Goal: Transaction & Acquisition: Register for event/course

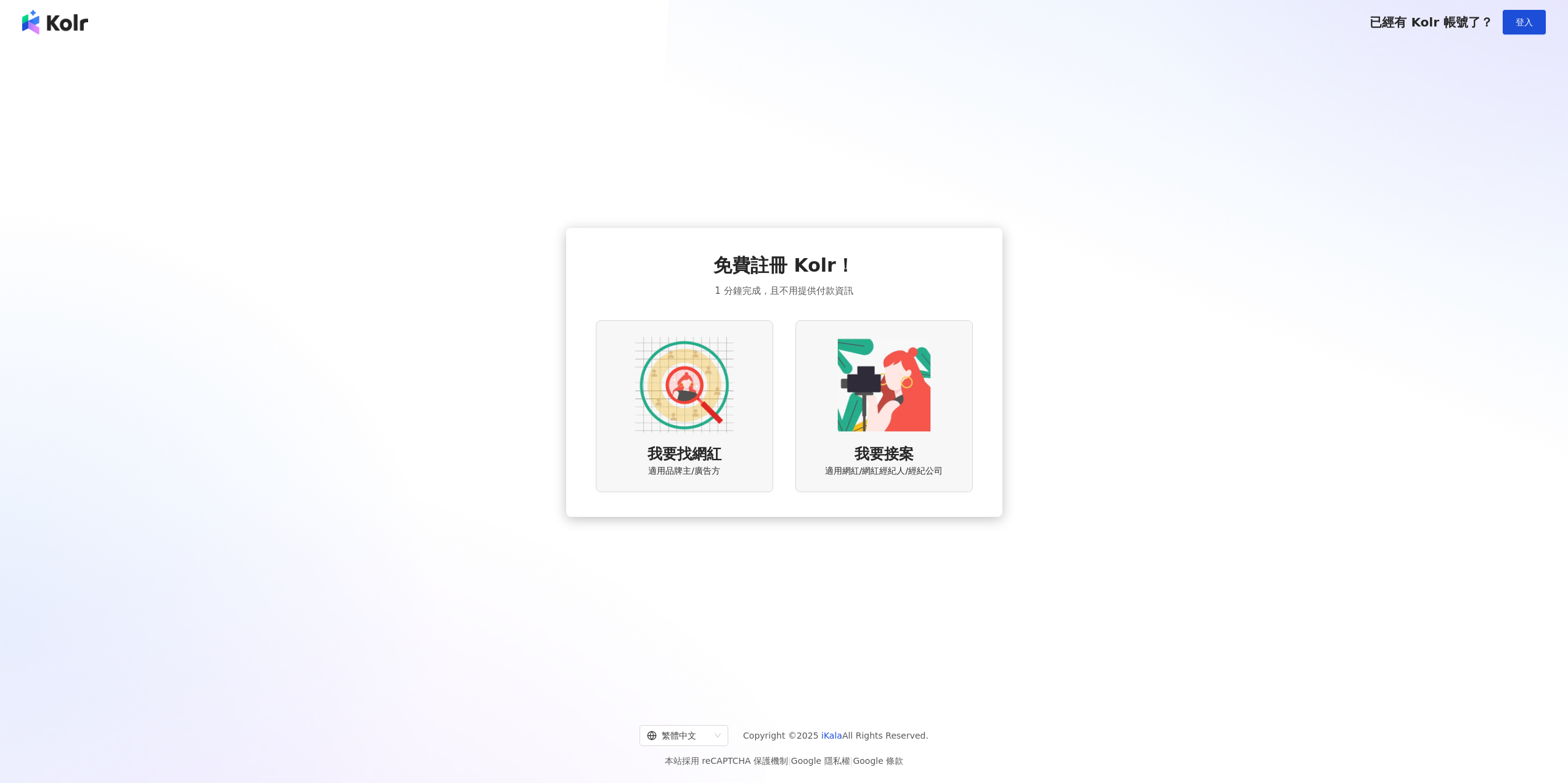
click at [667, 369] on img at bounding box center [685, 385] width 99 height 99
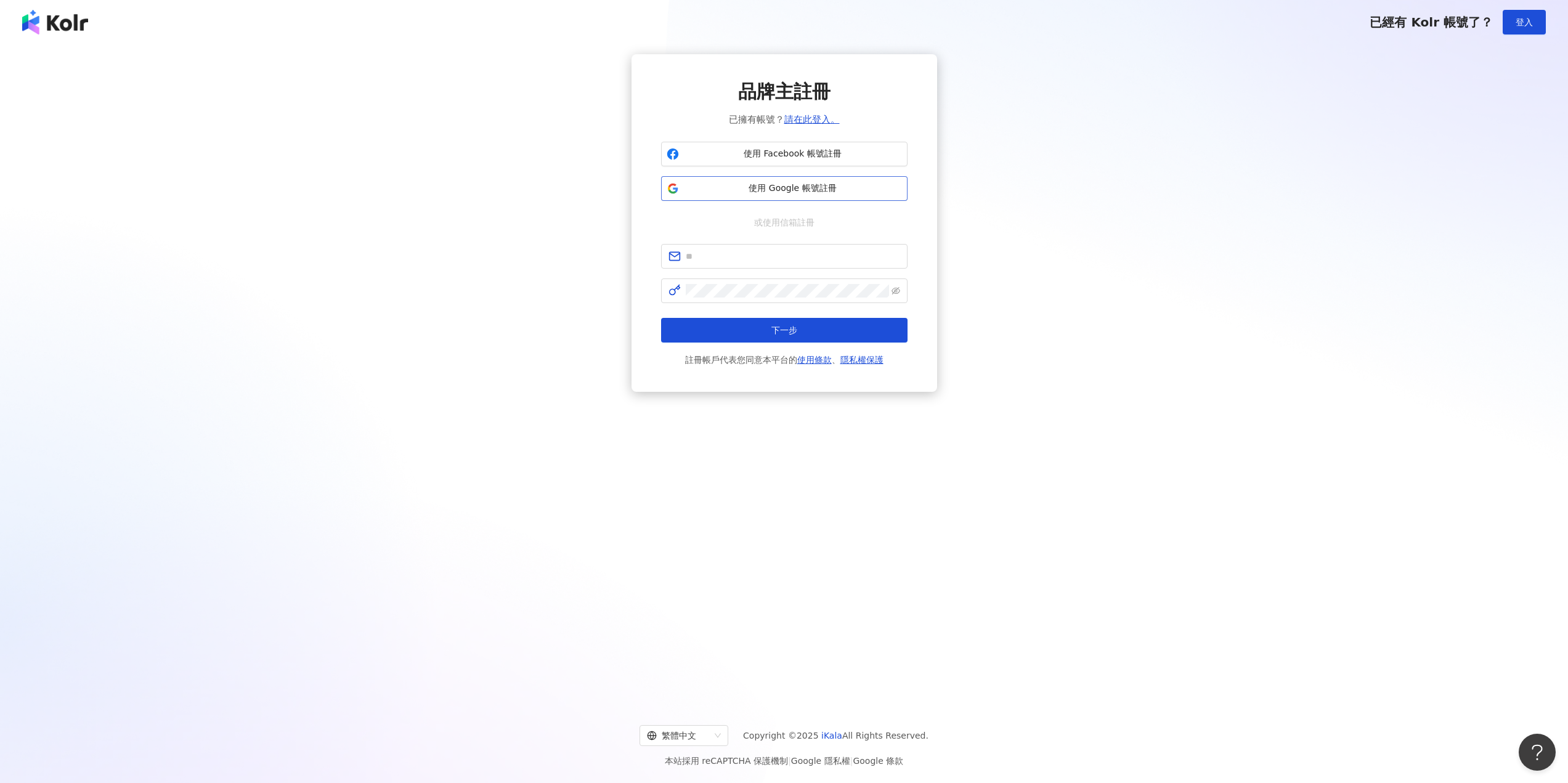
click at [809, 189] on span "使用 Google 帳號註冊" at bounding box center [792, 189] width 218 height 13
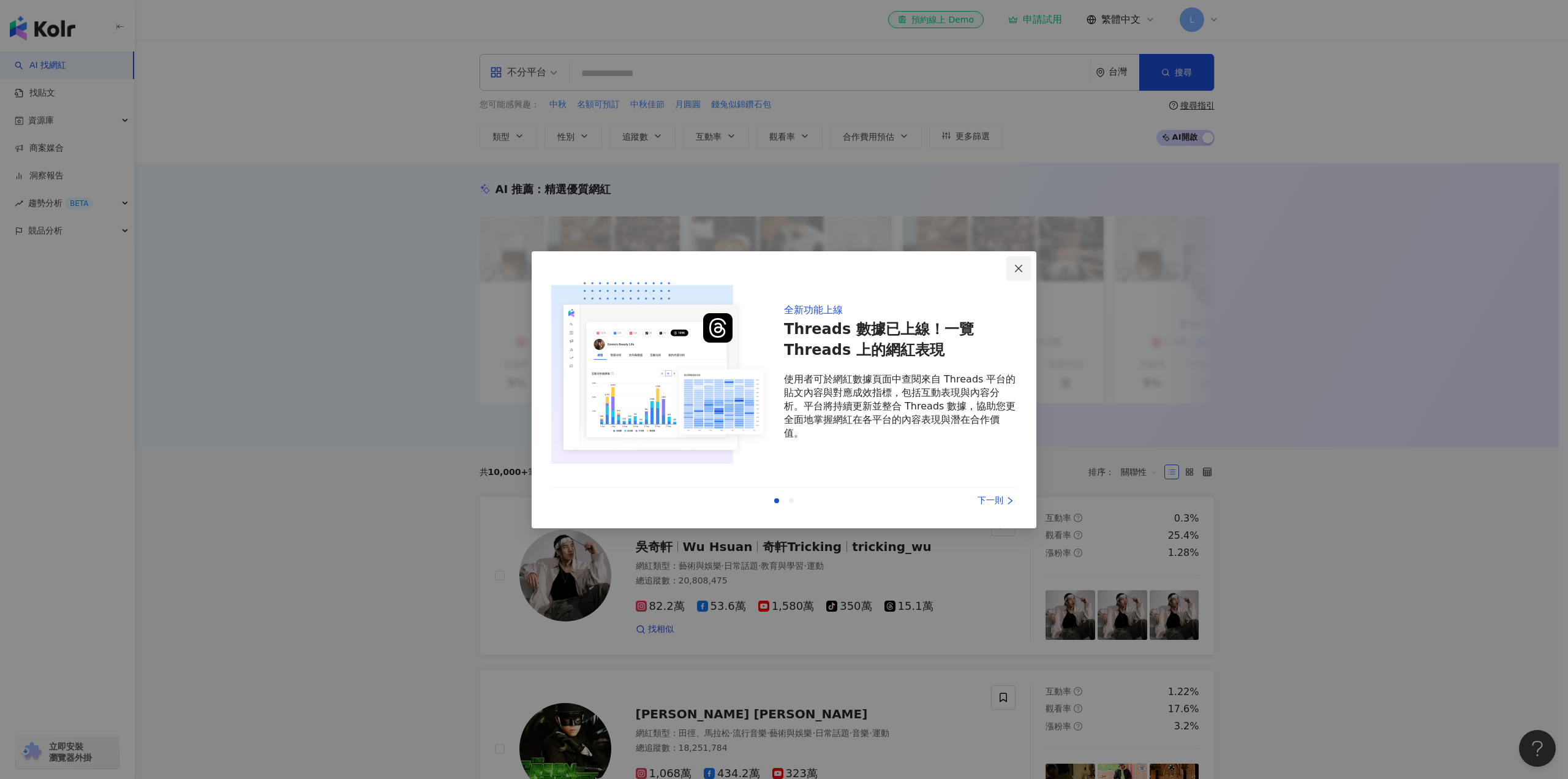
click at [1012, 272] on span "Close" at bounding box center [1018, 269] width 24 height 10
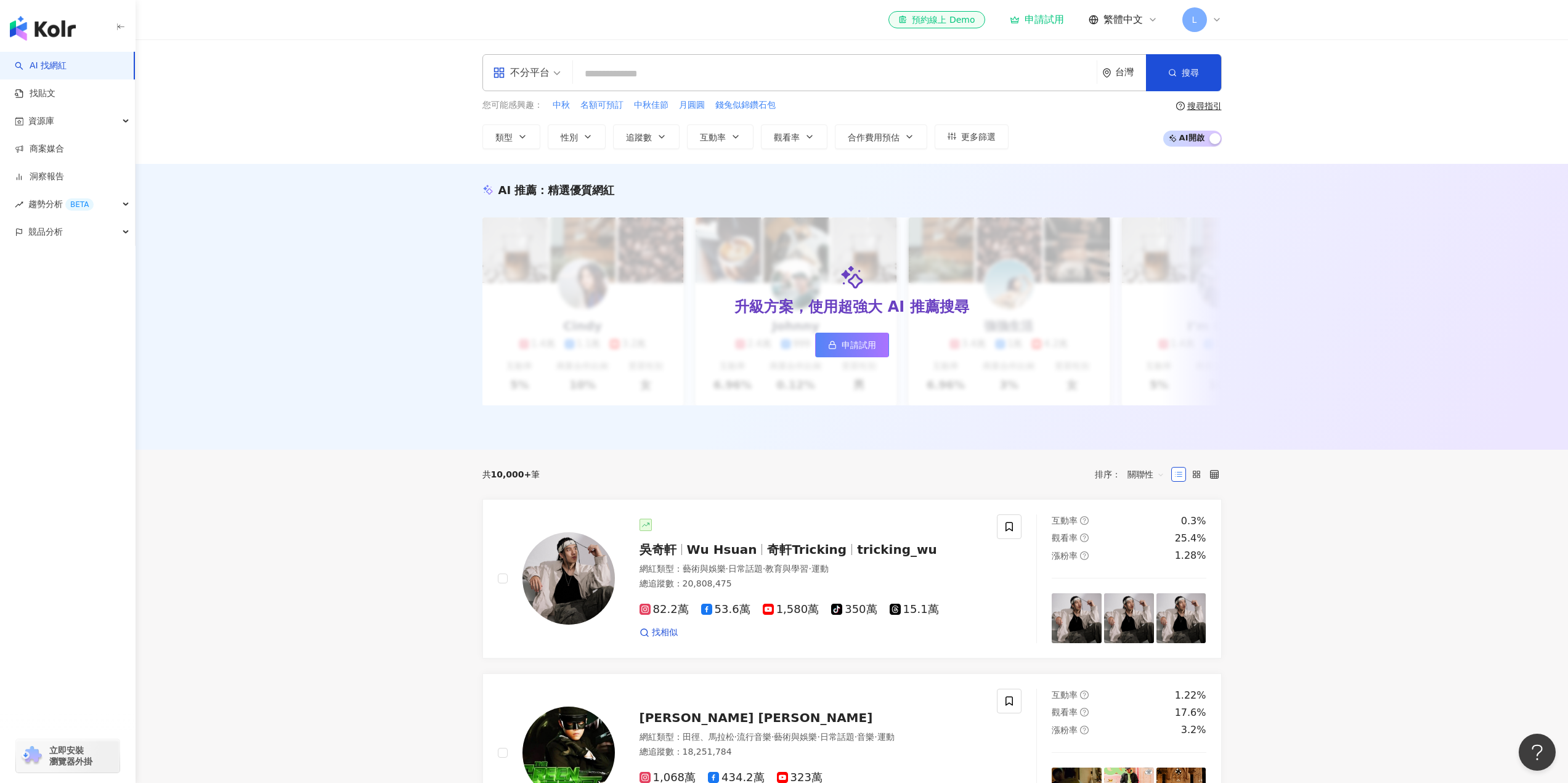
click at [544, 85] on span at bounding box center [527, 73] width 68 height 36
click at [540, 173] on div "YouTube" at bounding box center [531, 175] width 70 height 15
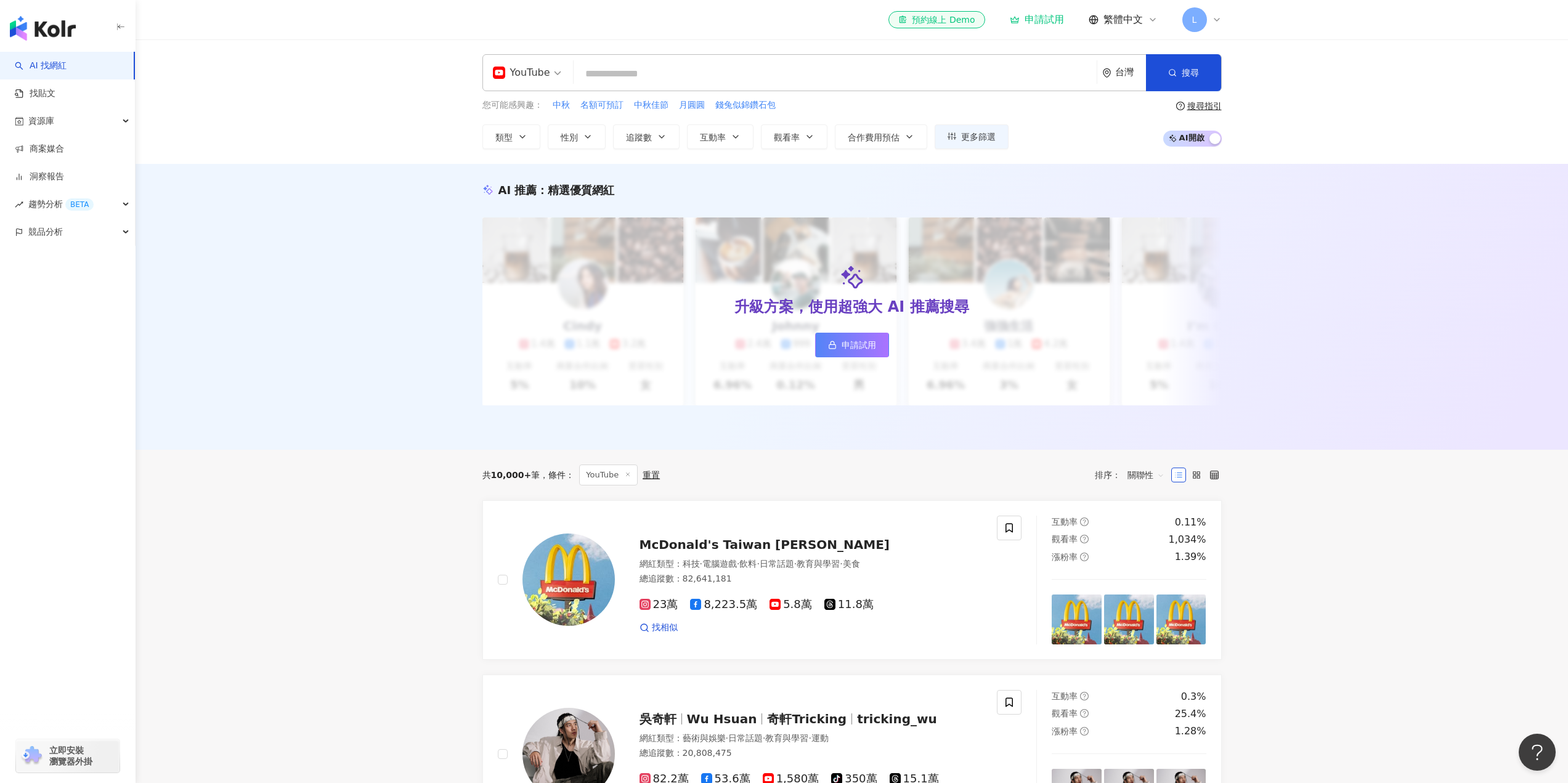
click at [704, 81] on input "search" at bounding box center [835, 74] width 513 height 24
type input "**"
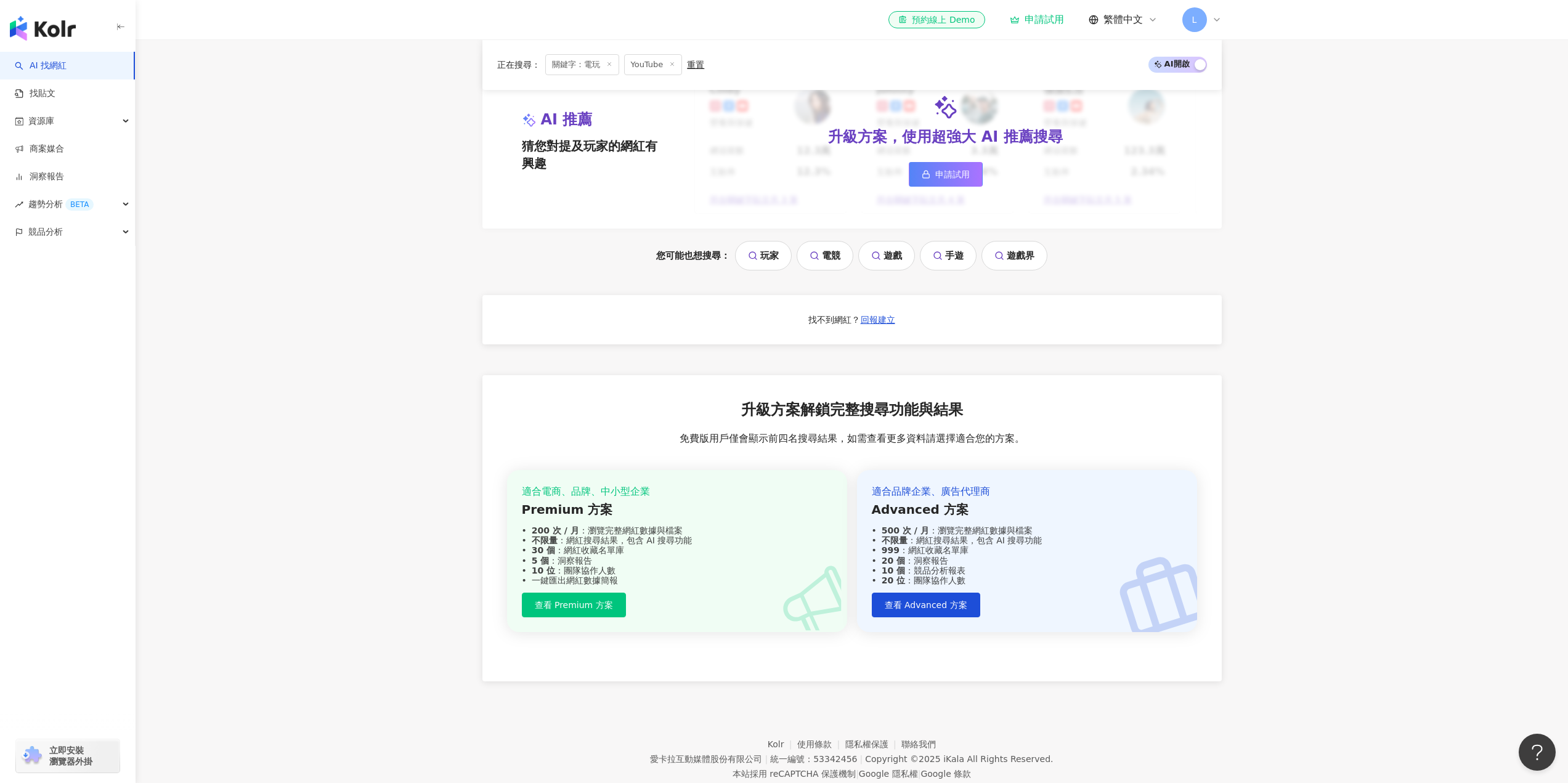
scroll to position [1214, 0]
